Goal: Information Seeking & Learning: Learn about a topic

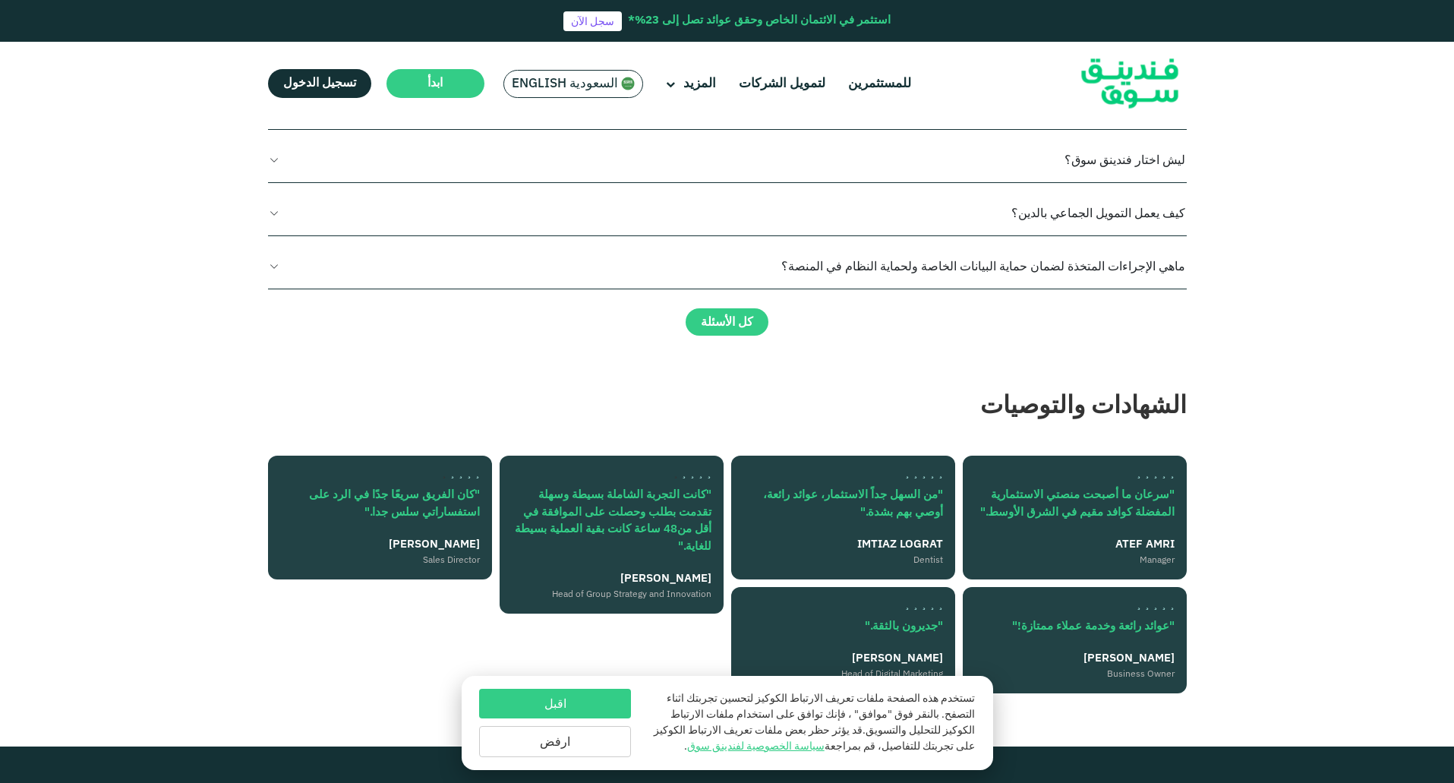
scroll to position [2277, 0]
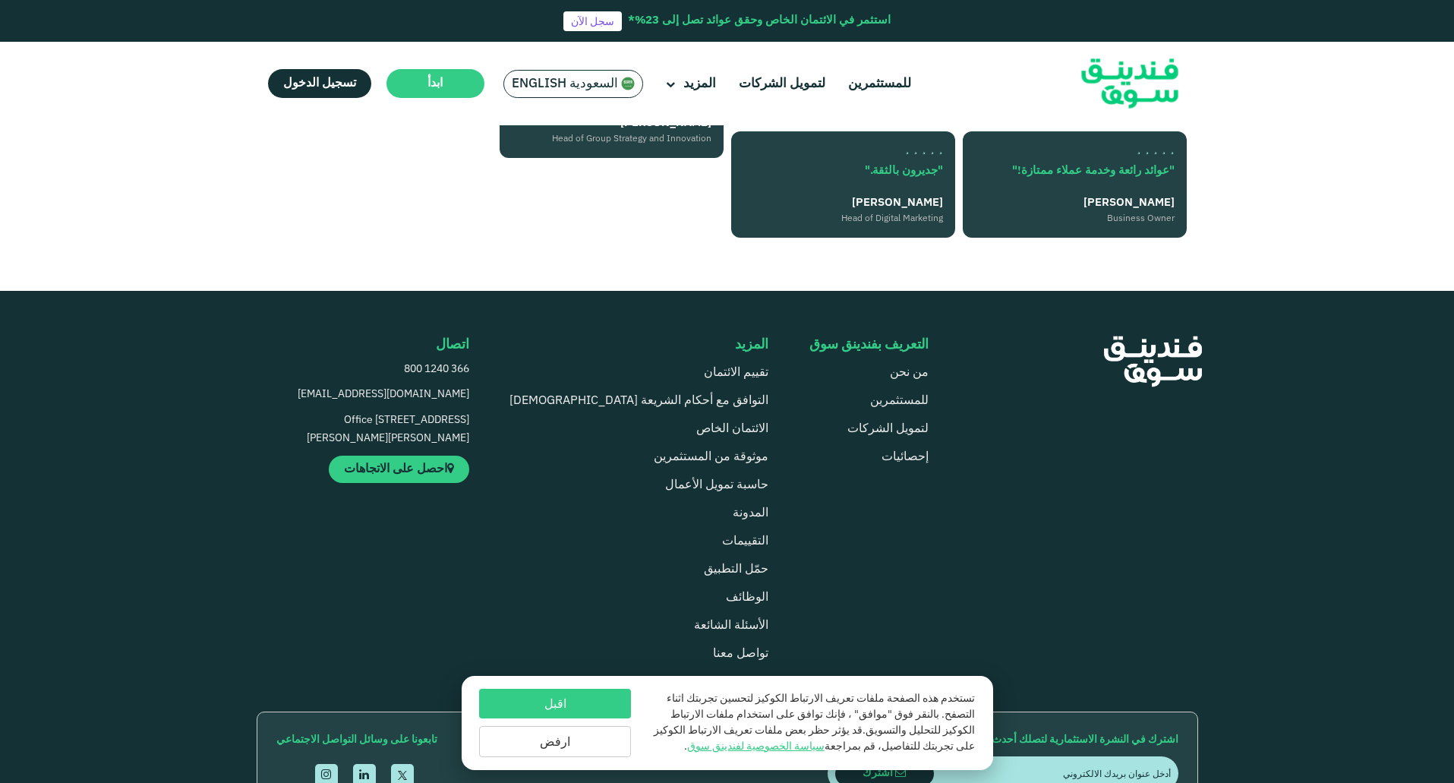
type tc-range-slider "4"
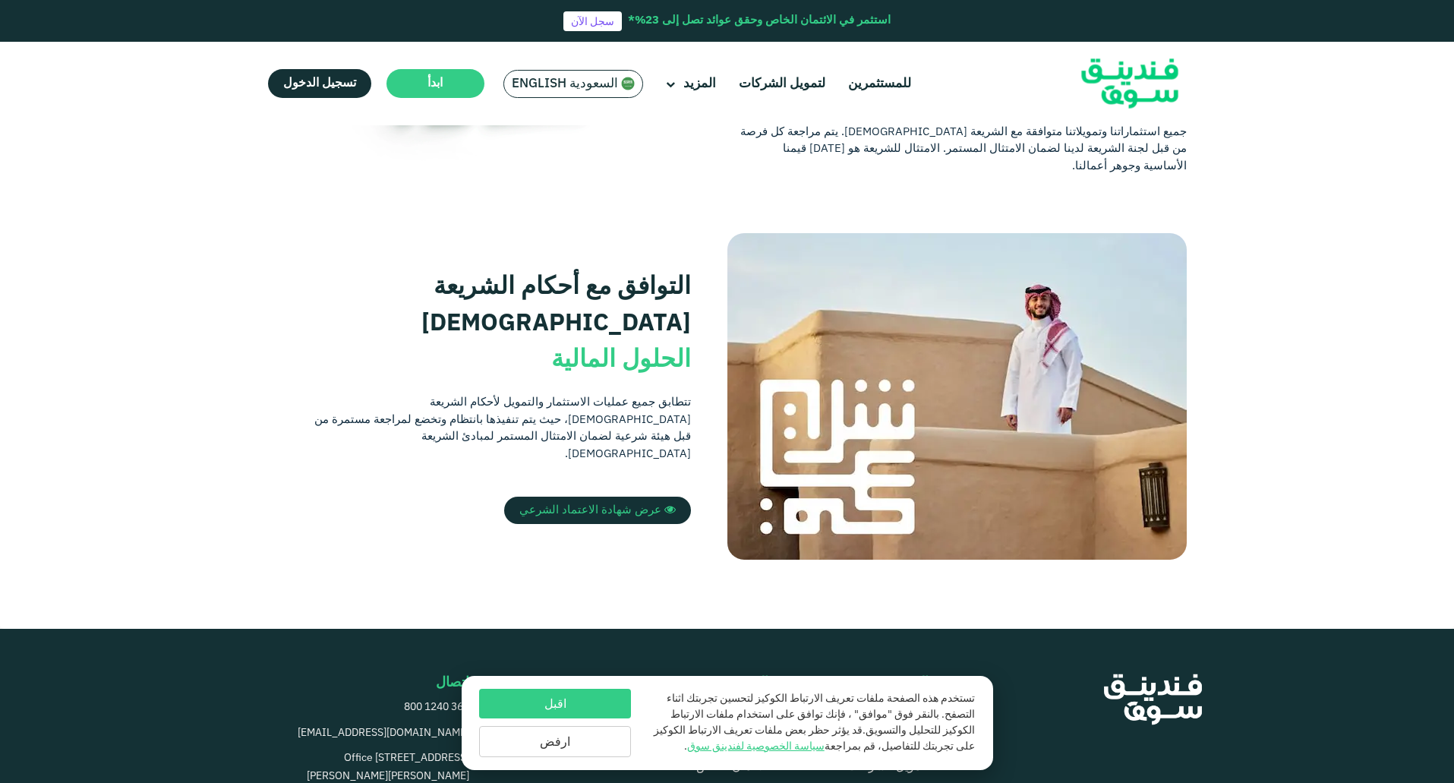
scroll to position [380, 0]
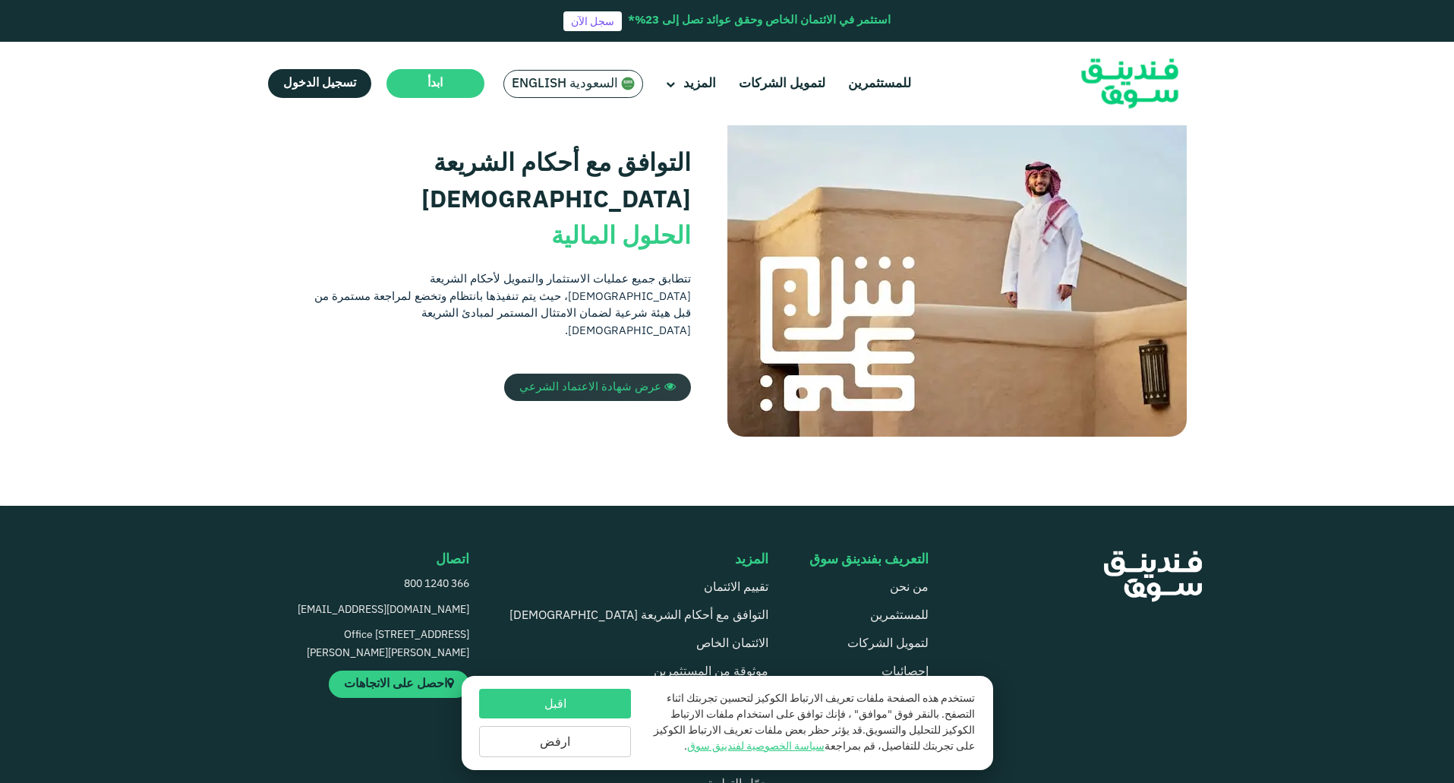
click at [630, 382] on span "عرض شهادة الاعتماد الشرعي" at bounding box center [590, 387] width 142 height 11
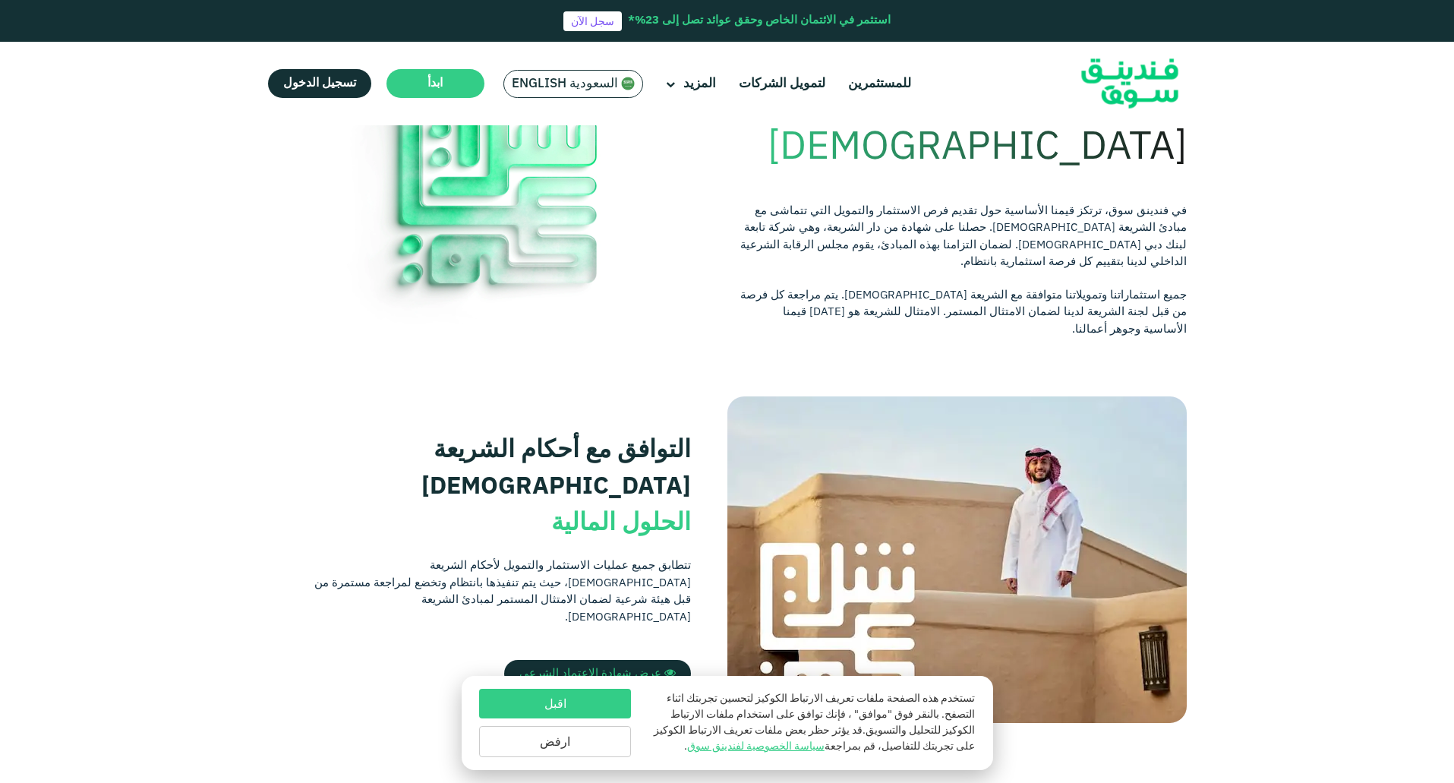
scroll to position [0, 0]
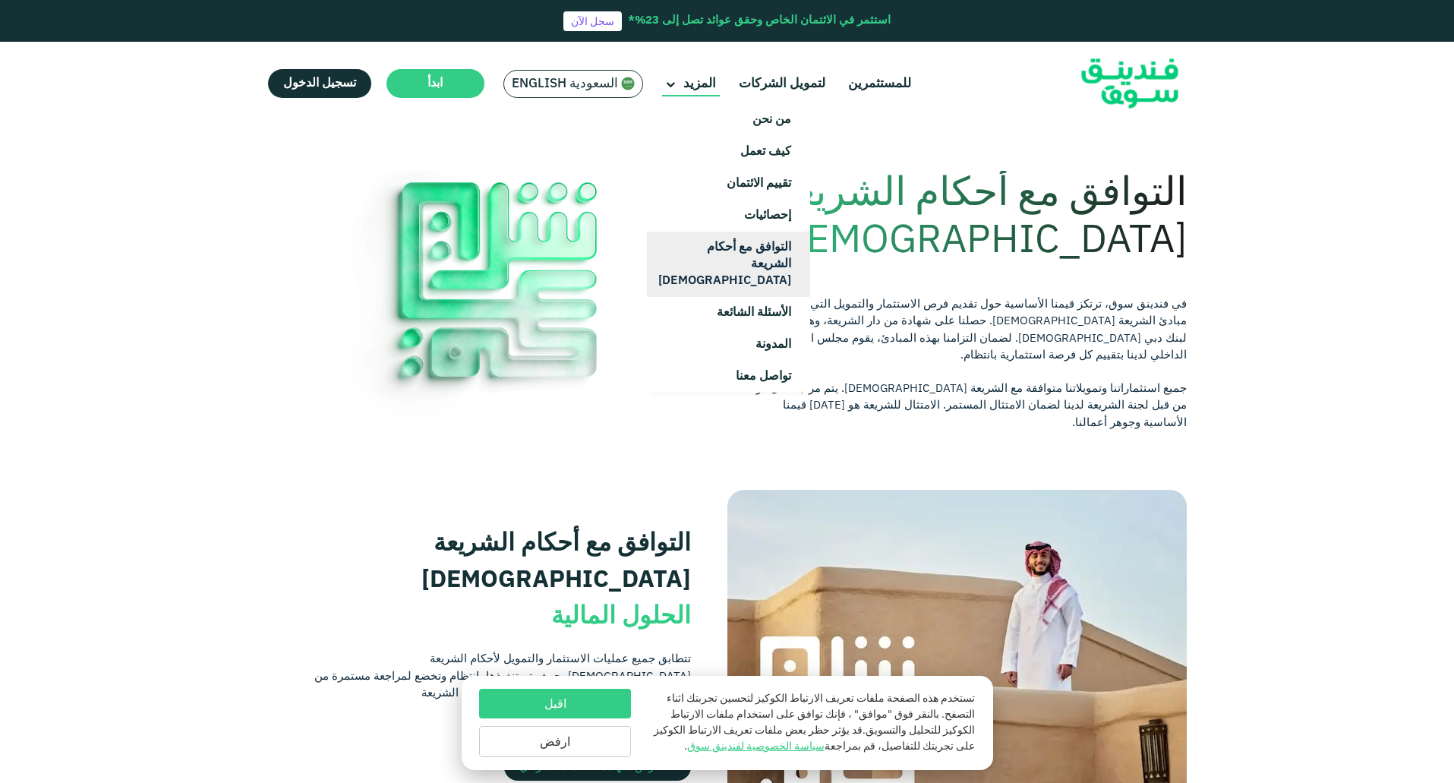
click at [767, 264] on link "التوافق مع أحكام الشريعة [DEMOGRAPHIC_DATA]" at bounding box center [728, 264] width 163 height 65
click at [748, 213] on link "إحصائيات" at bounding box center [728, 216] width 163 height 32
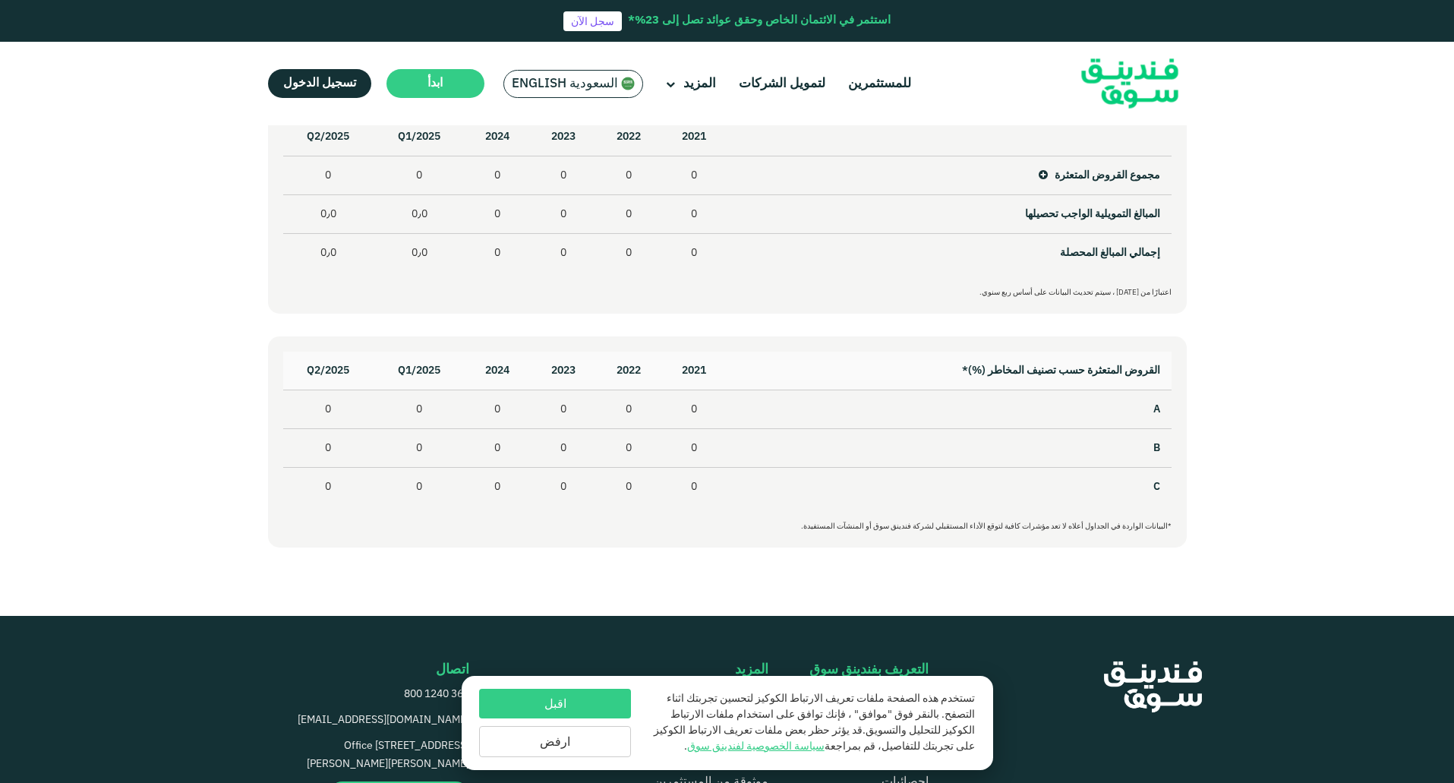
scroll to position [1291, 0]
